Goal: Navigation & Orientation: Find specific page/section

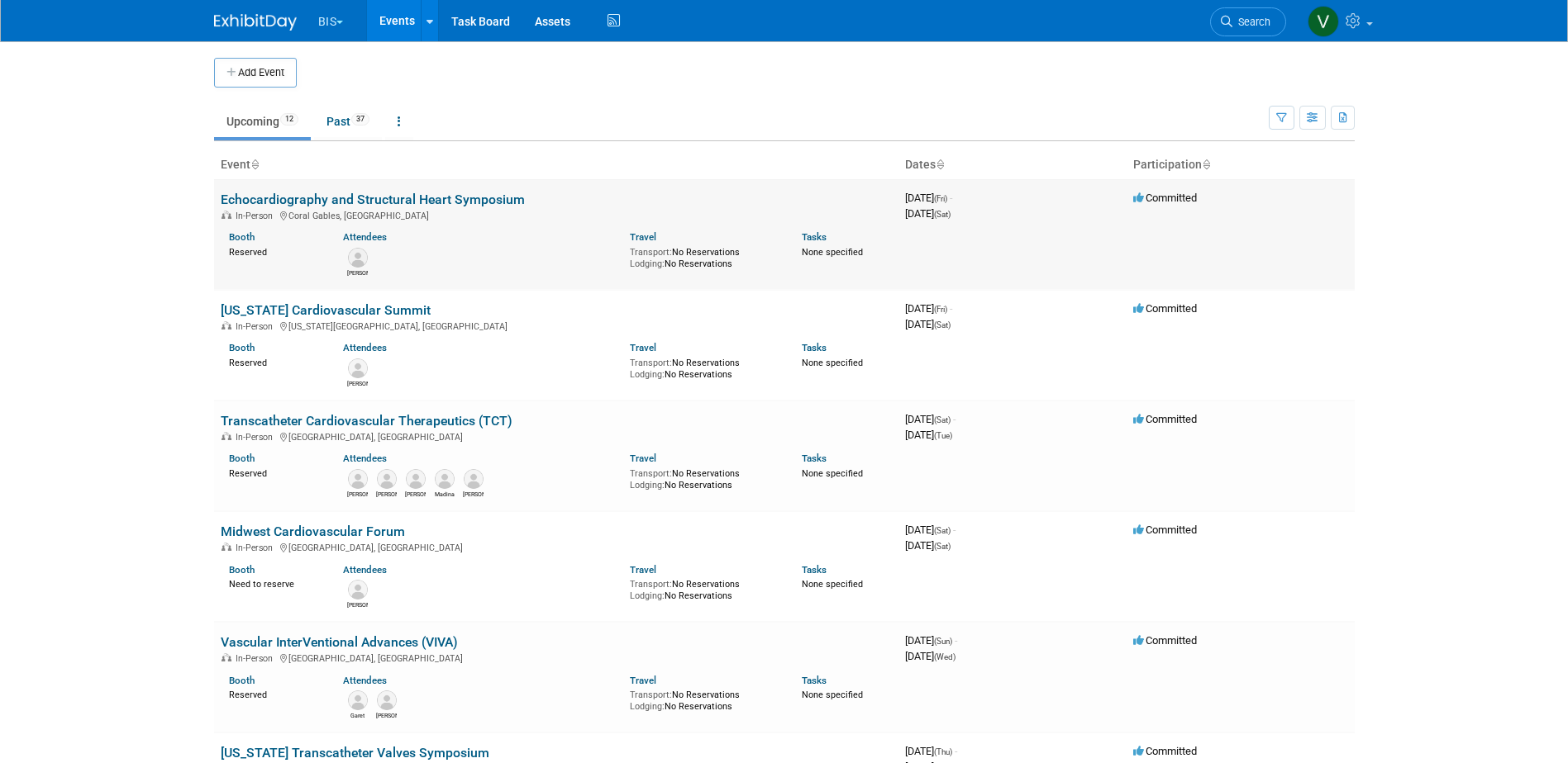
click at [466, 193] on link "Echocardiography and Structural Heart Symposium" at bounding box center [372, 200] width 304 height 16
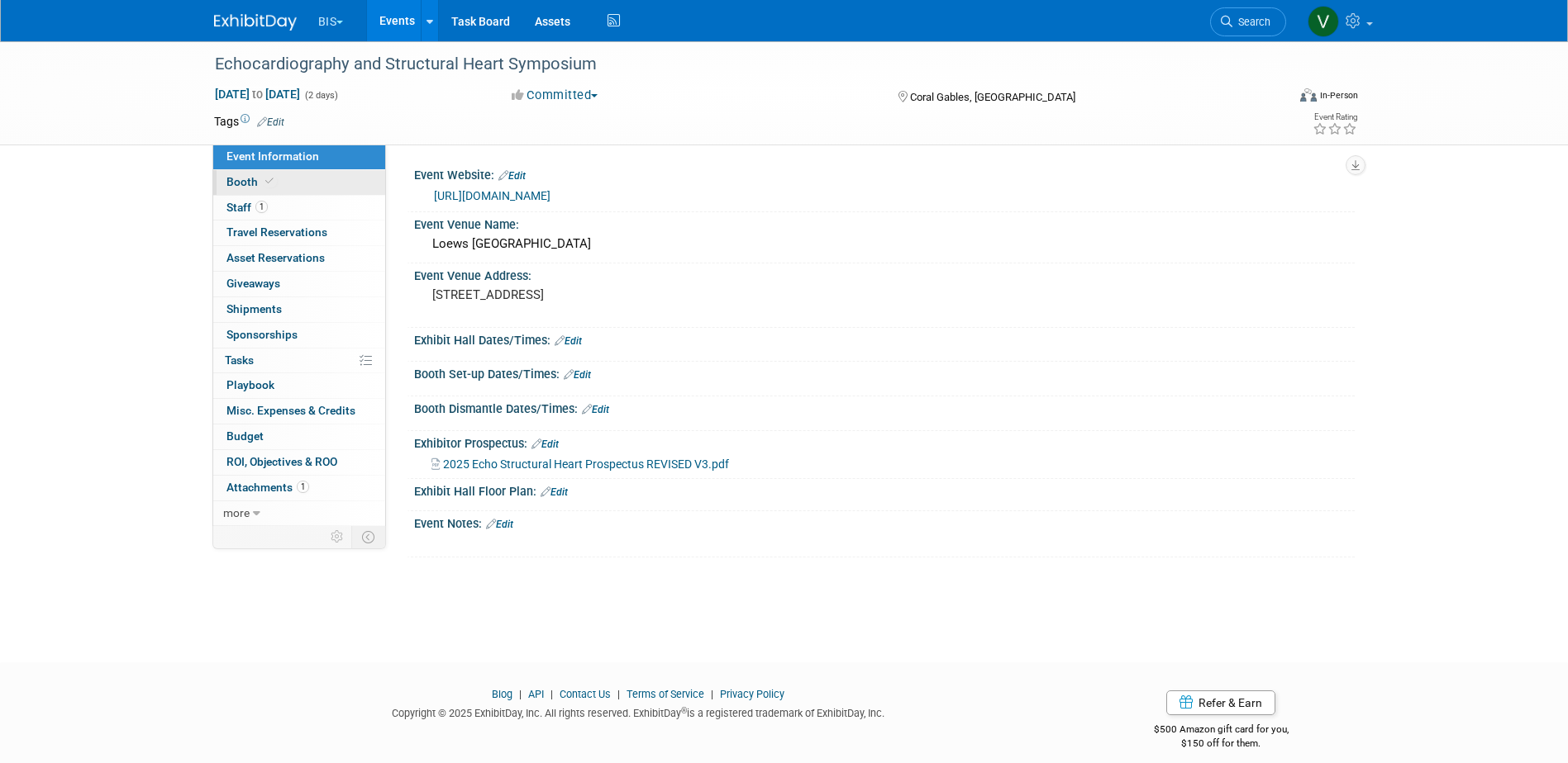
click at [280, 177] on link "Booth" at bounding box center [299, 182] width 172 height 25
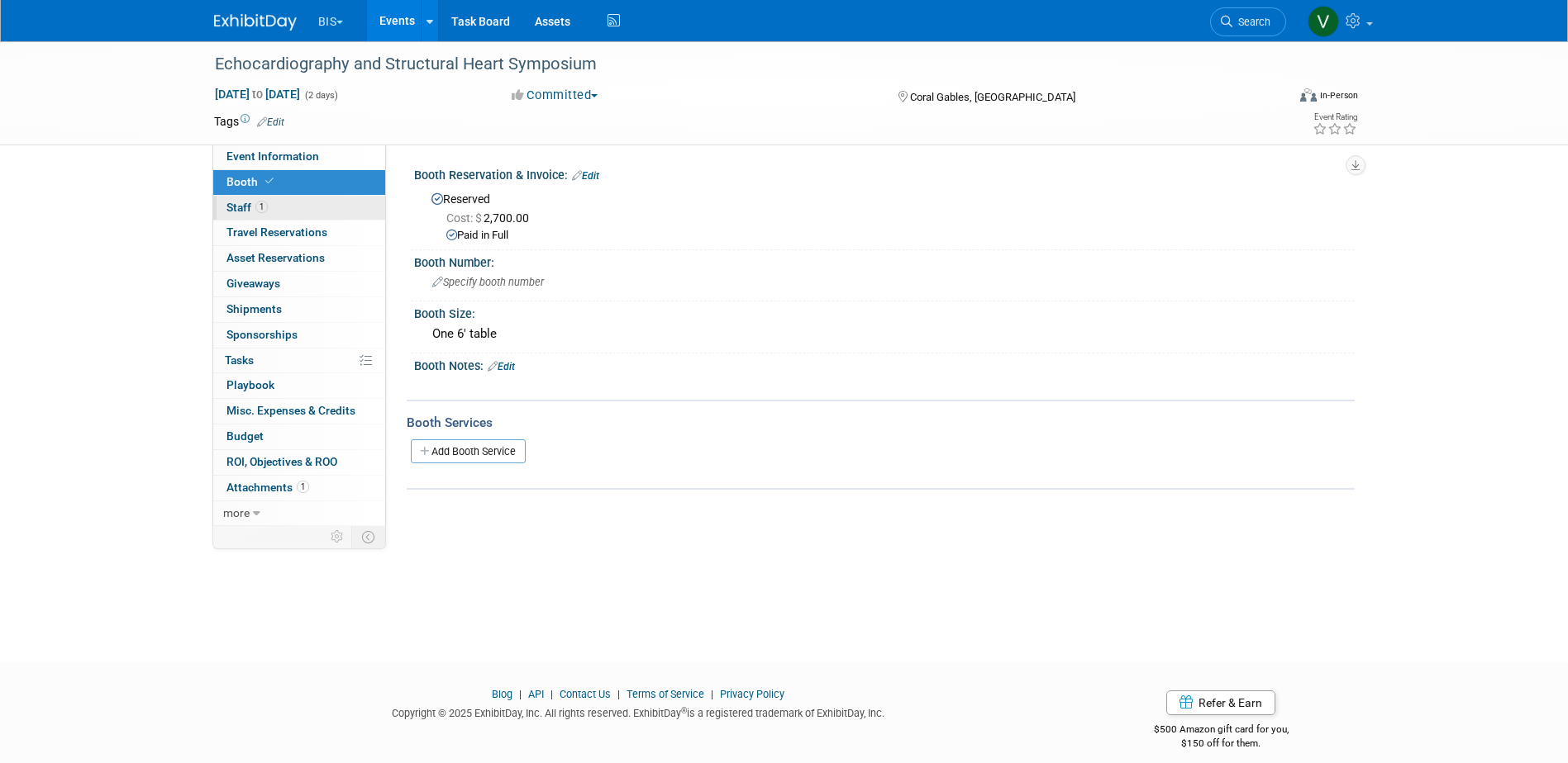
click at [272, 208] on link "1 Staff 1" at bounding box center [299, 208] width 172 height 25
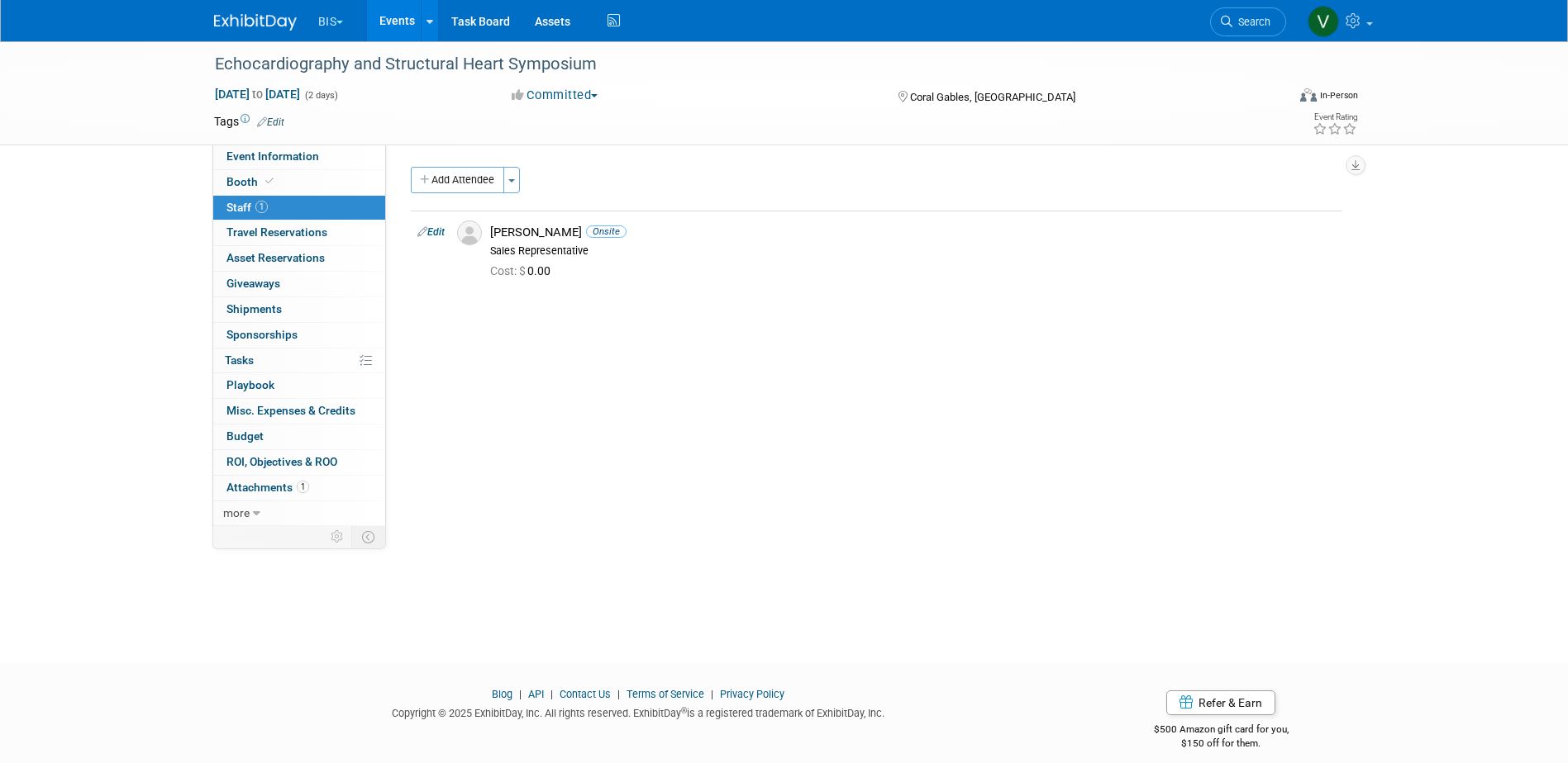
click at [396, 28] on link "Events" at bounding box center [397, 21] width 60 height 41
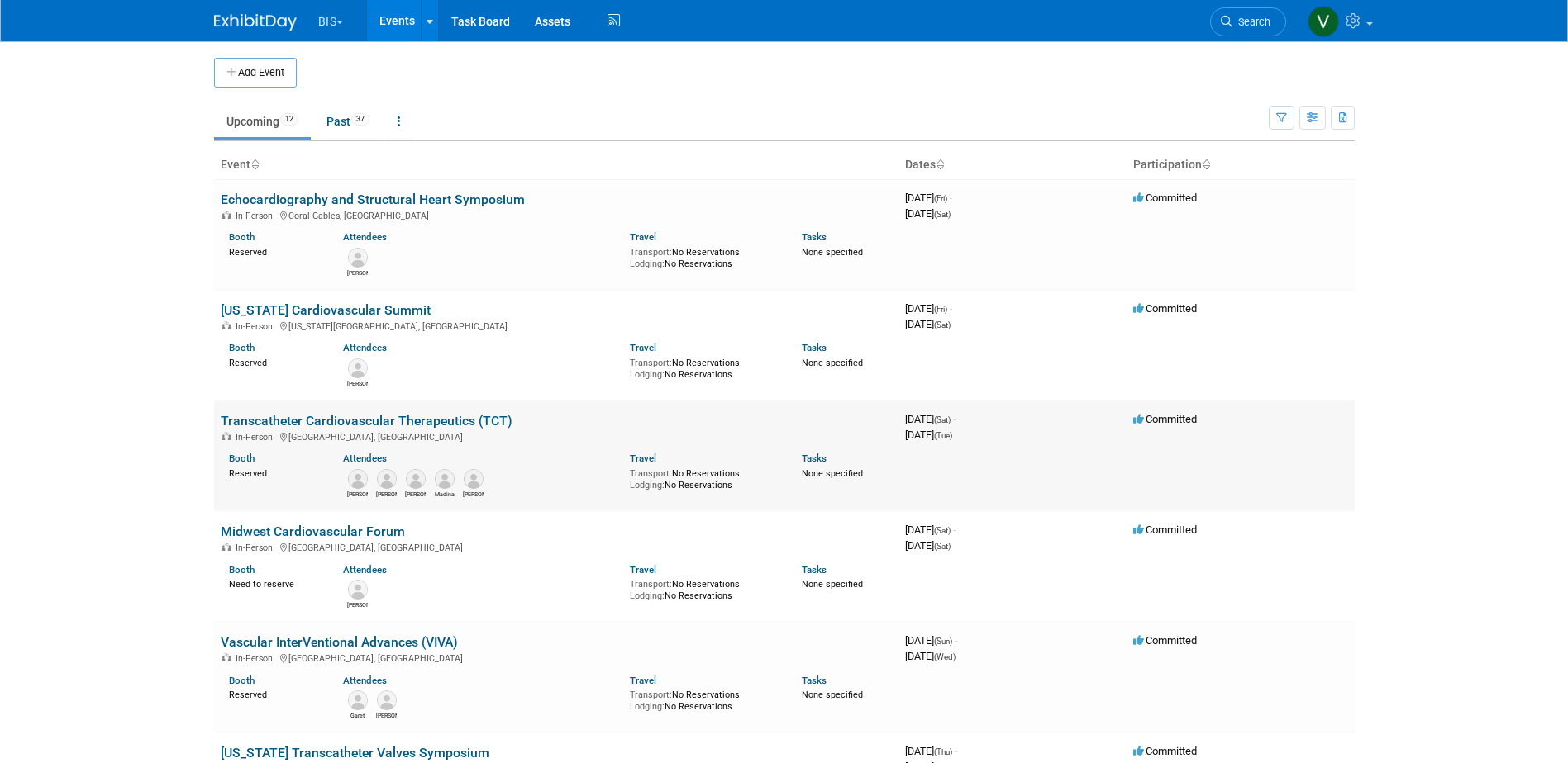
scroll to position [83, 0]
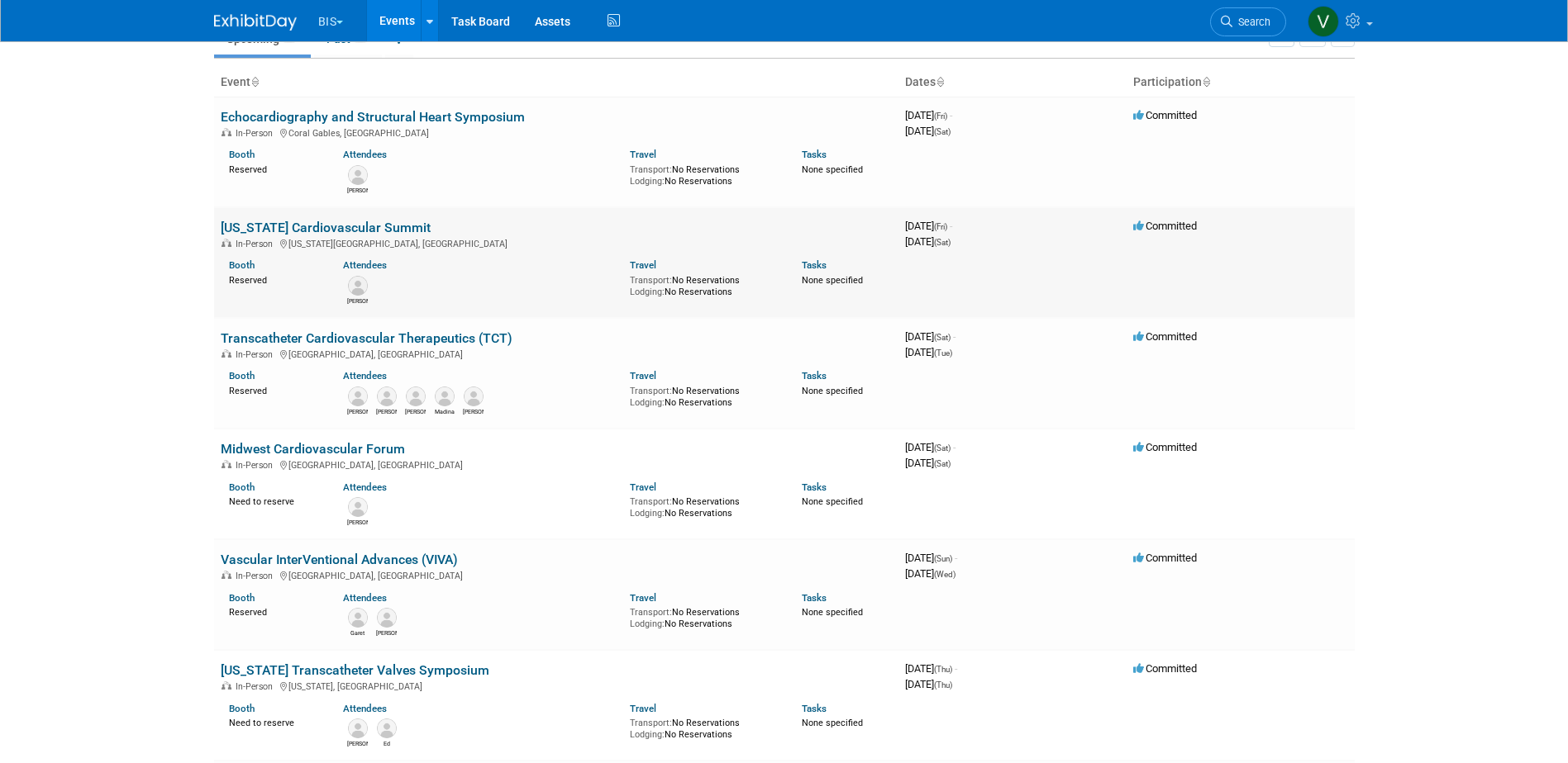
click at [326, 228] on link "[US_STATE] Cardiovascular Summit" at bounding box center [325, 227] width 210 height 16
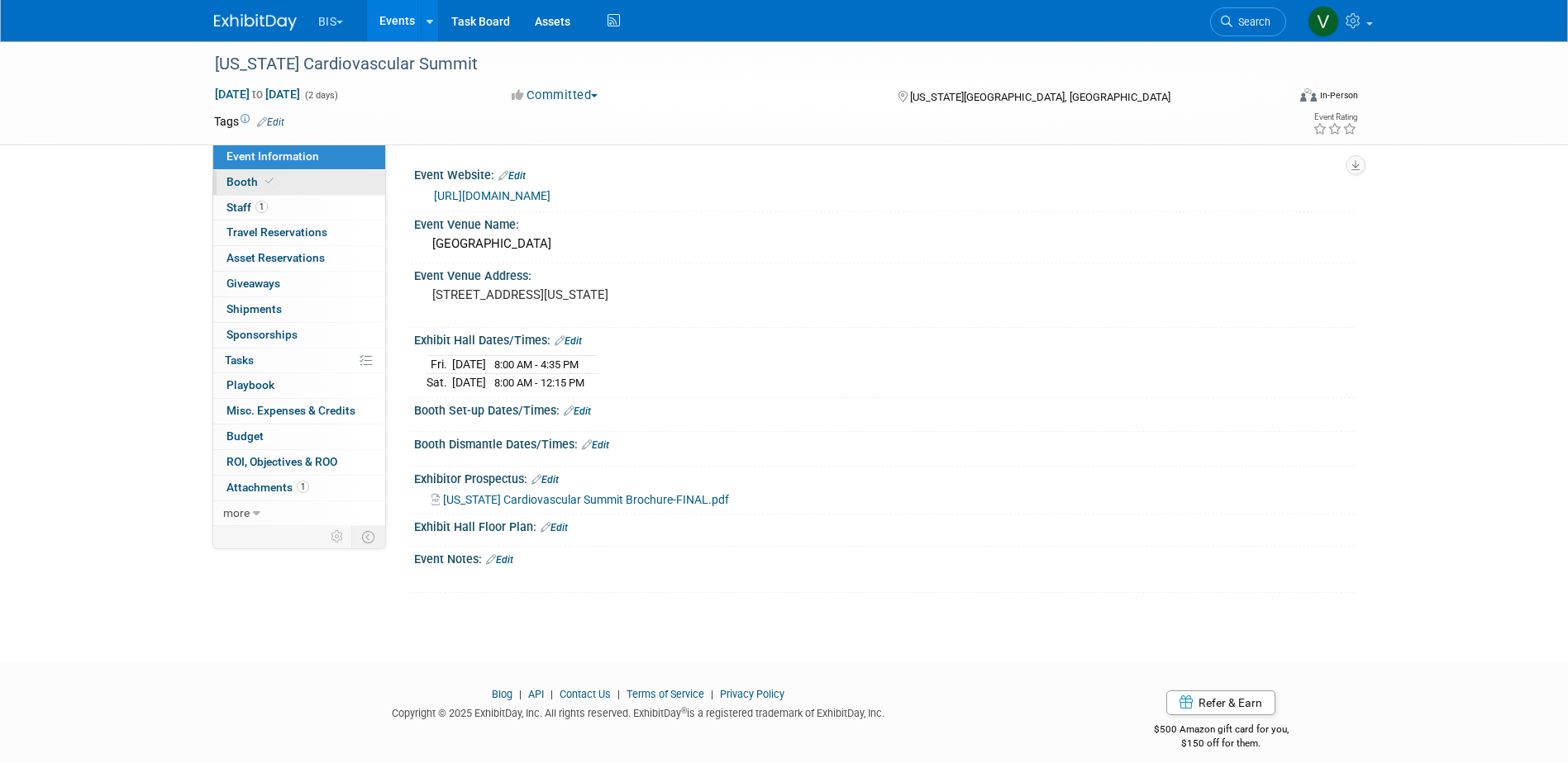
click at [250, 172] on link "Booth" at bounding box center [299, 182] width 172 height 25
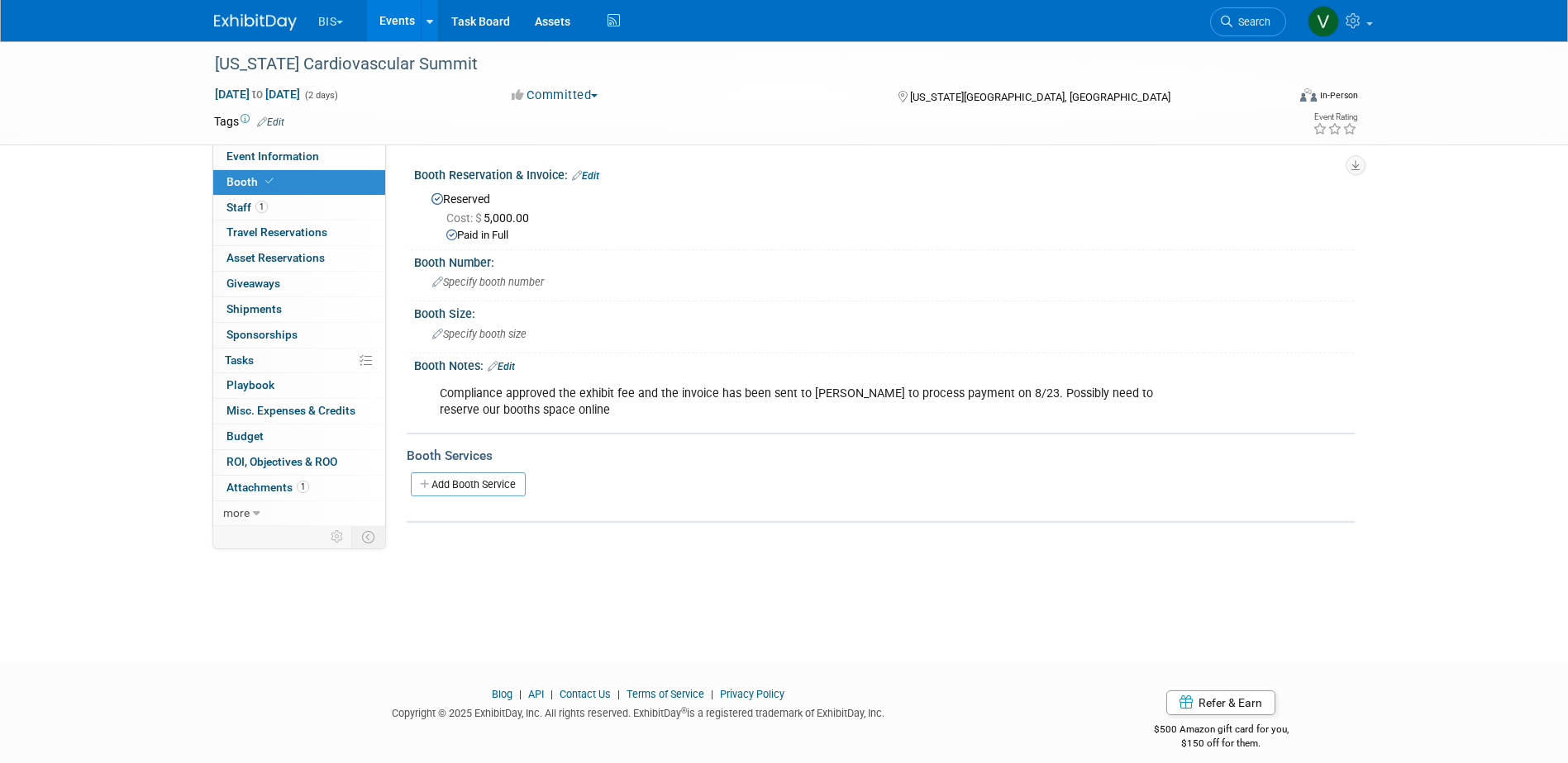
click at [512, 362] on link "Edit" at bounding box center [501, 367] width 28 height 12
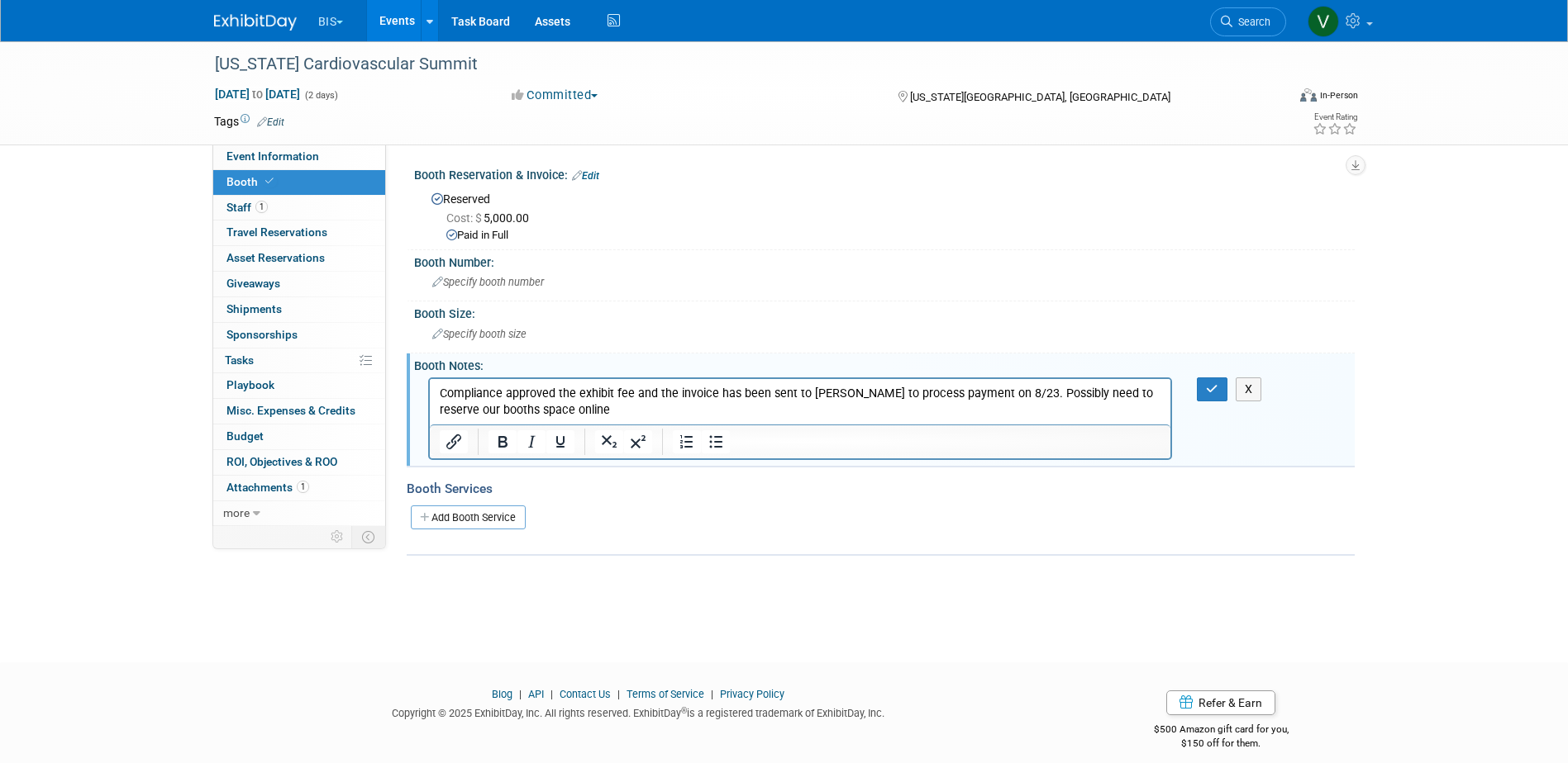
click at [419, 16] on link "Events" at bounding box center [397, 21] width 60 height 41
